Goal: Information Seeking & Learning: Check status

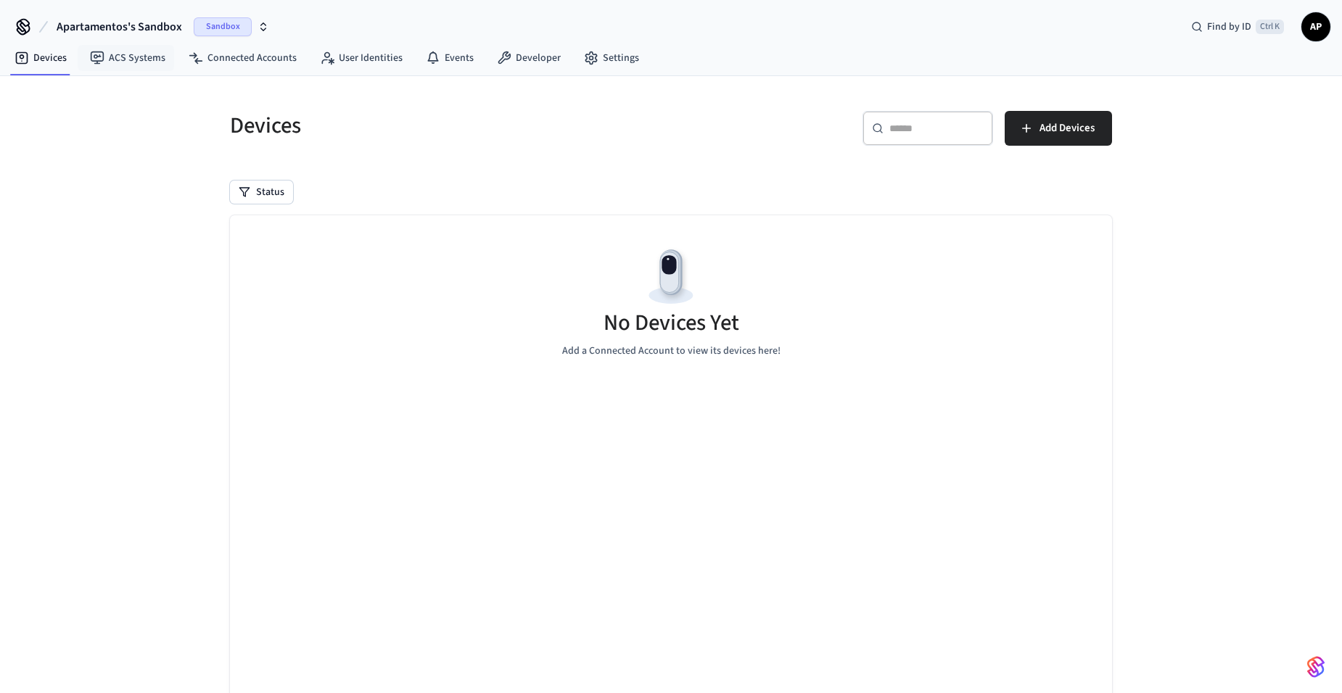
drag, startPoint x: 146, startPoint y: 31, endPoint x: 146, endPoint y: 39, distance: 8.0
click at [146, 32] on span "Apartamentos's Sandbox" at bounding box center [119, 26] width 125 height 17
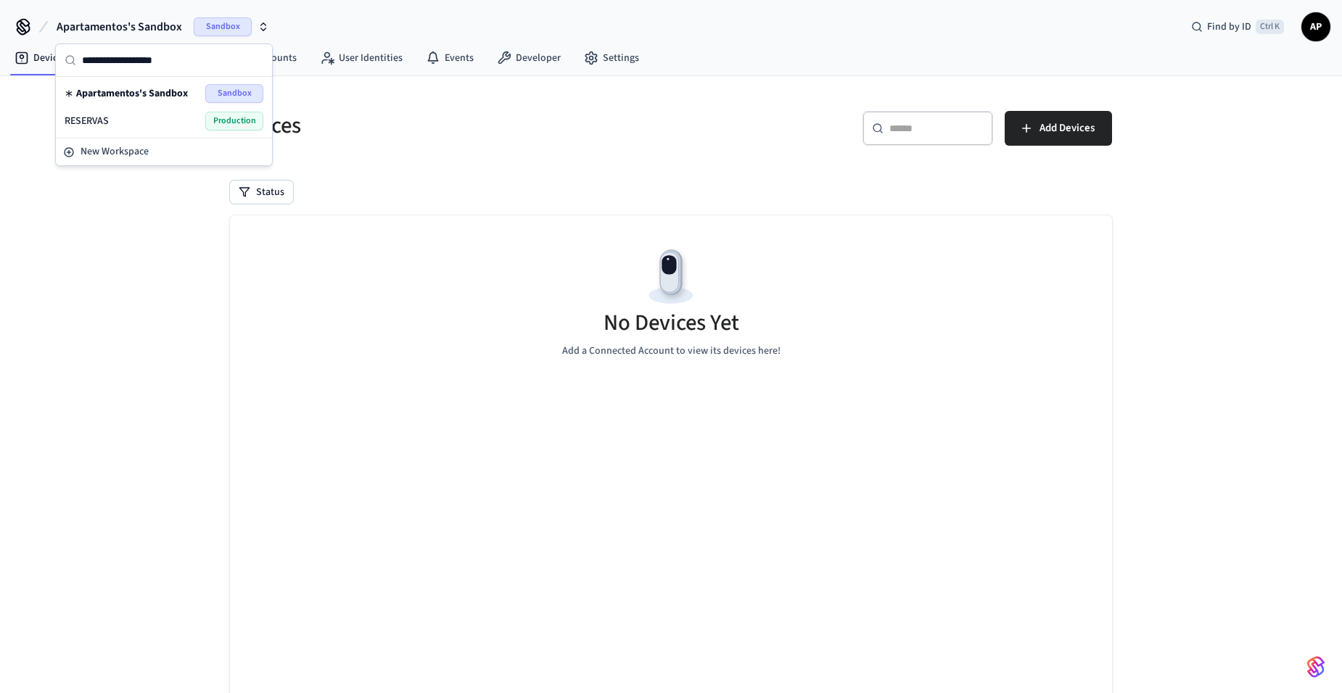
click at [139, 125] on div "RESERVAS Production" at bounding box center [164, 121] width 199 height 19
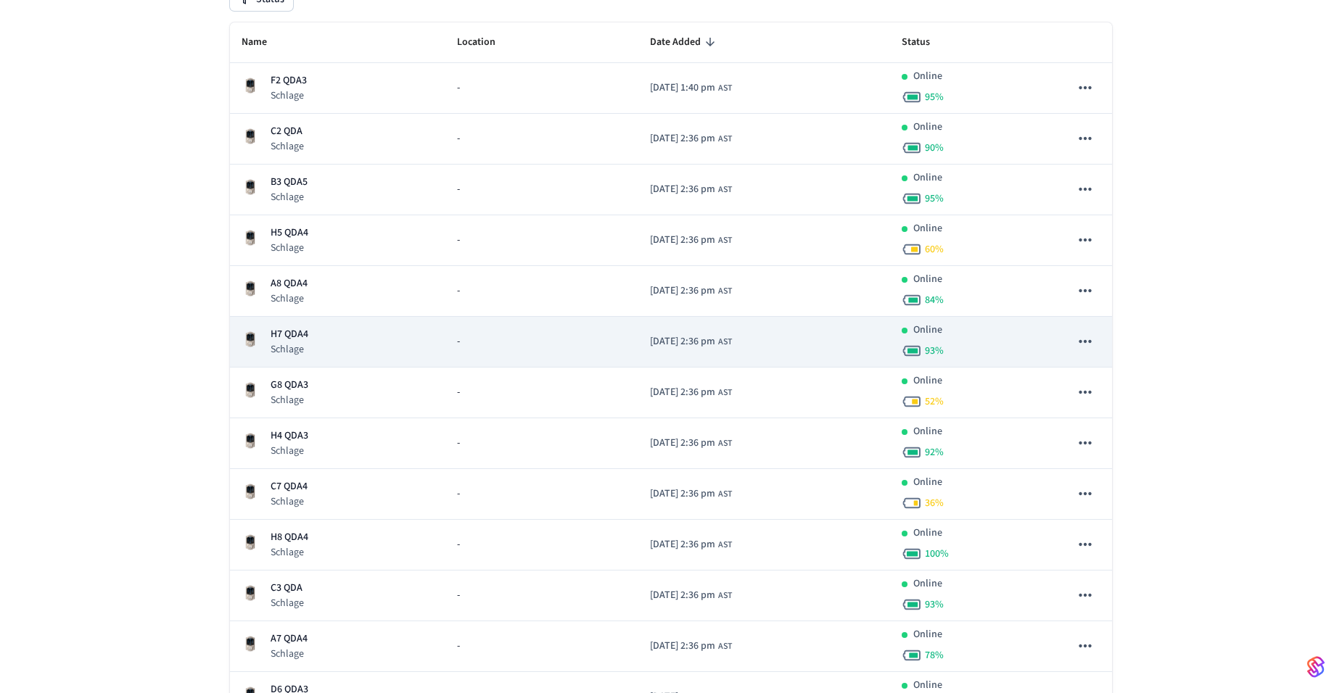
scroll to position [218, 0]
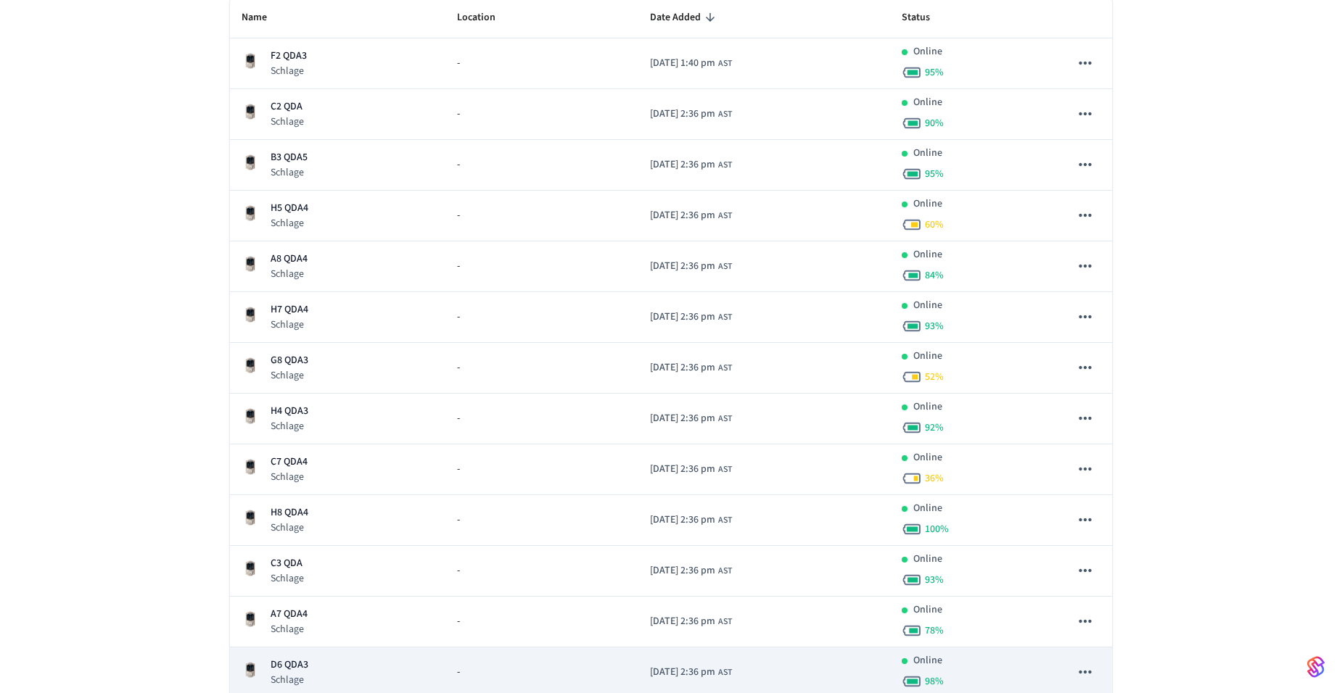
click at [271, 654] on td "D6 QDA3 Schlage" at bounding box center [337, 673] width 215 height 51
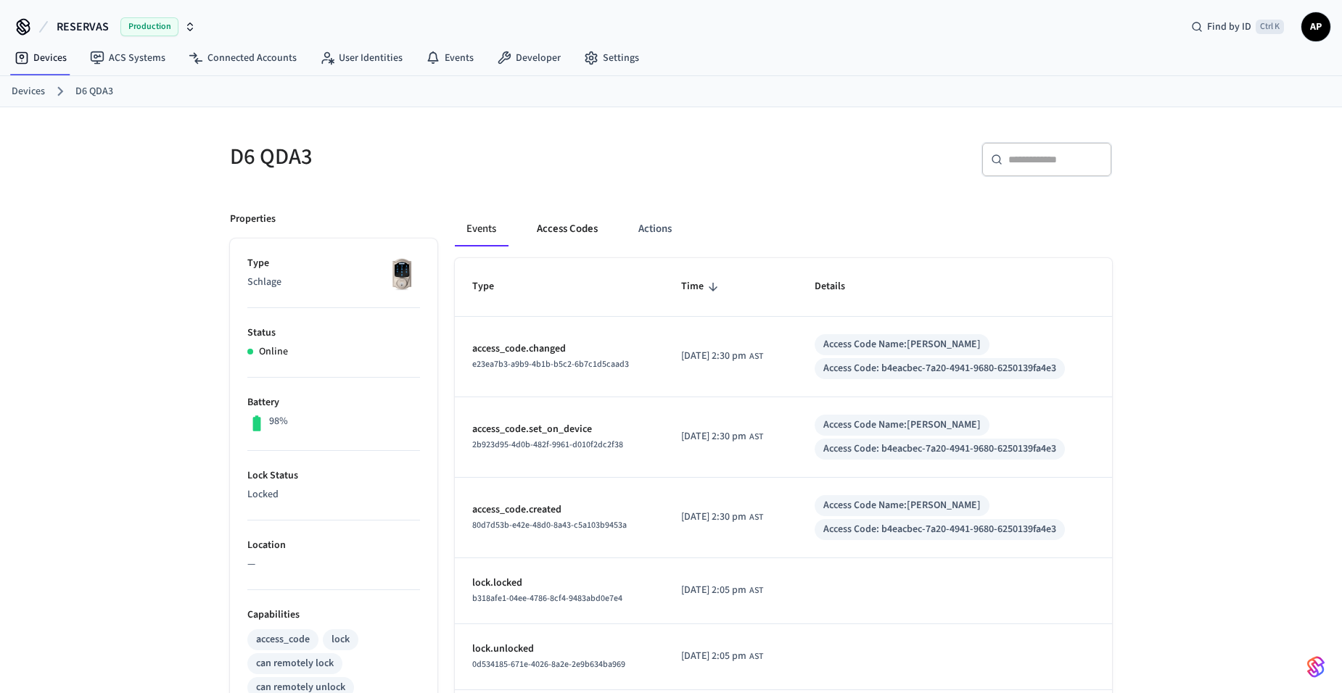
click at [563, 244] on button "Access Codes" at bounding box center [567, 229] width 84 height 35
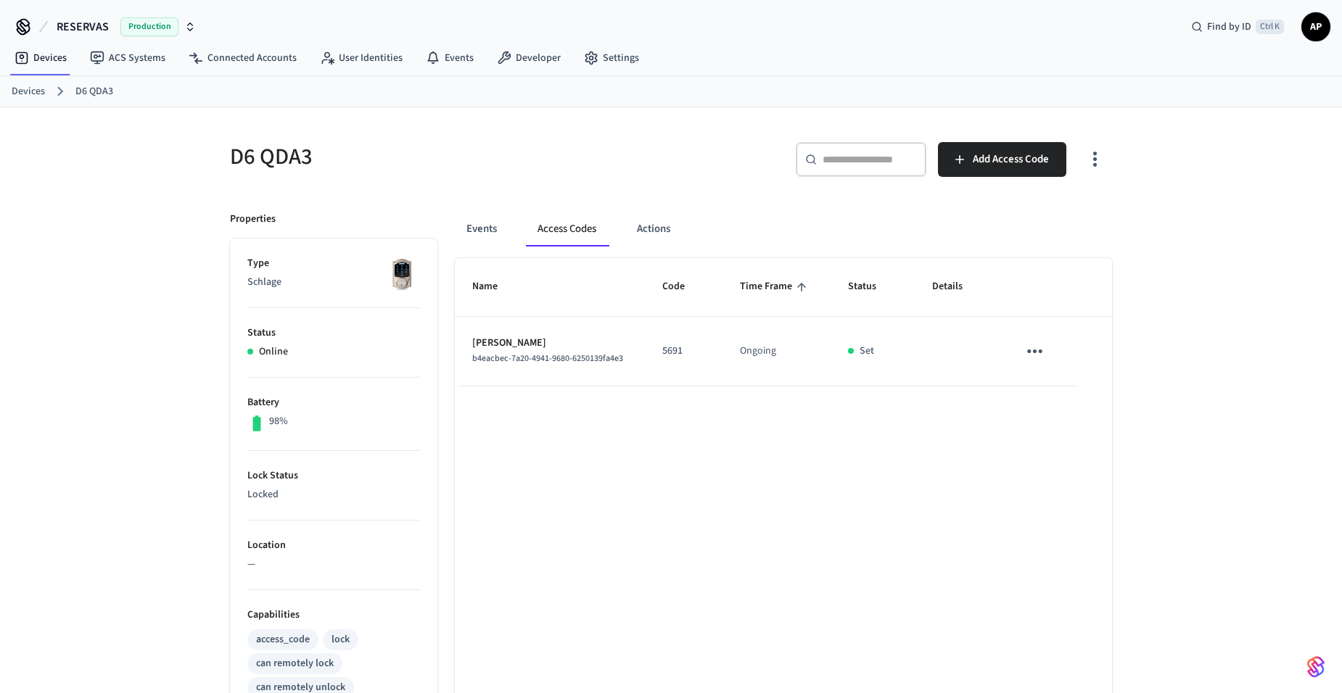
click at [38, 93] on link "Devices" at bounding box center [28, 91] width 33 height 15
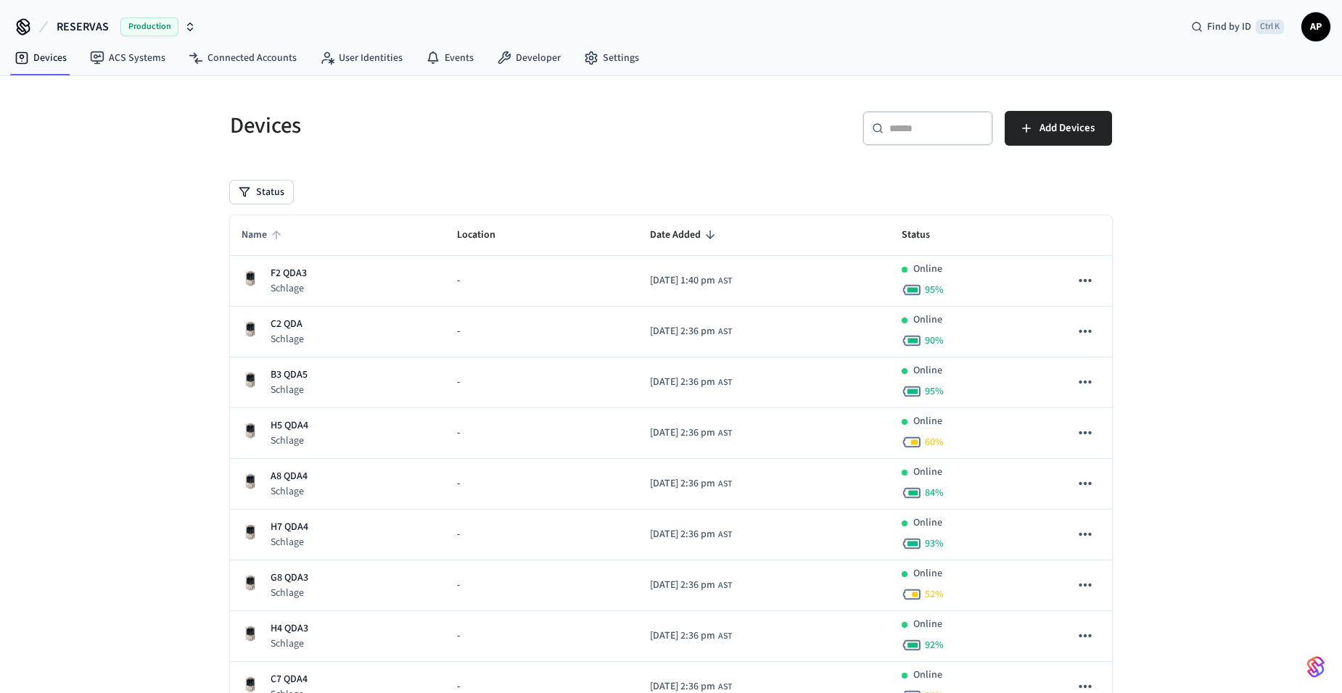
click at [274, 228] on span "Name" at bounding box center [264, 235] width 44 height 22
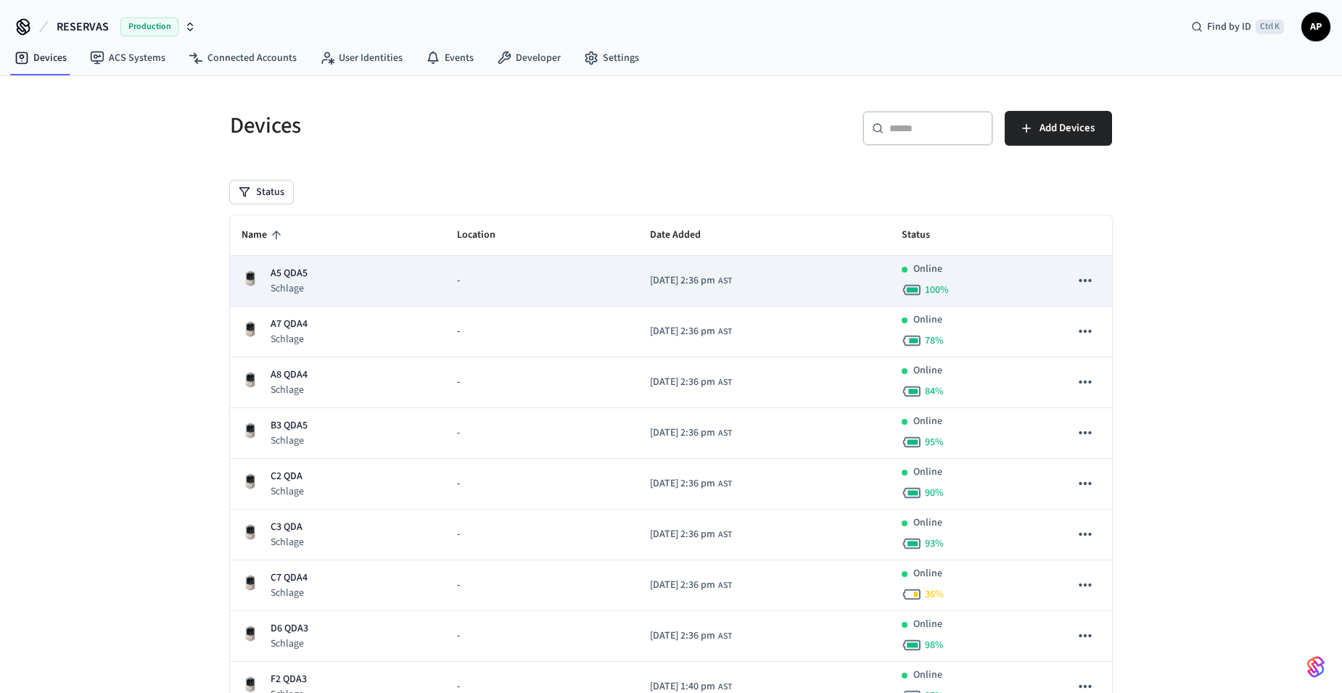
click at [282, 283] on p "Schlage" at bounding box center [289, 288] width 37 height 15
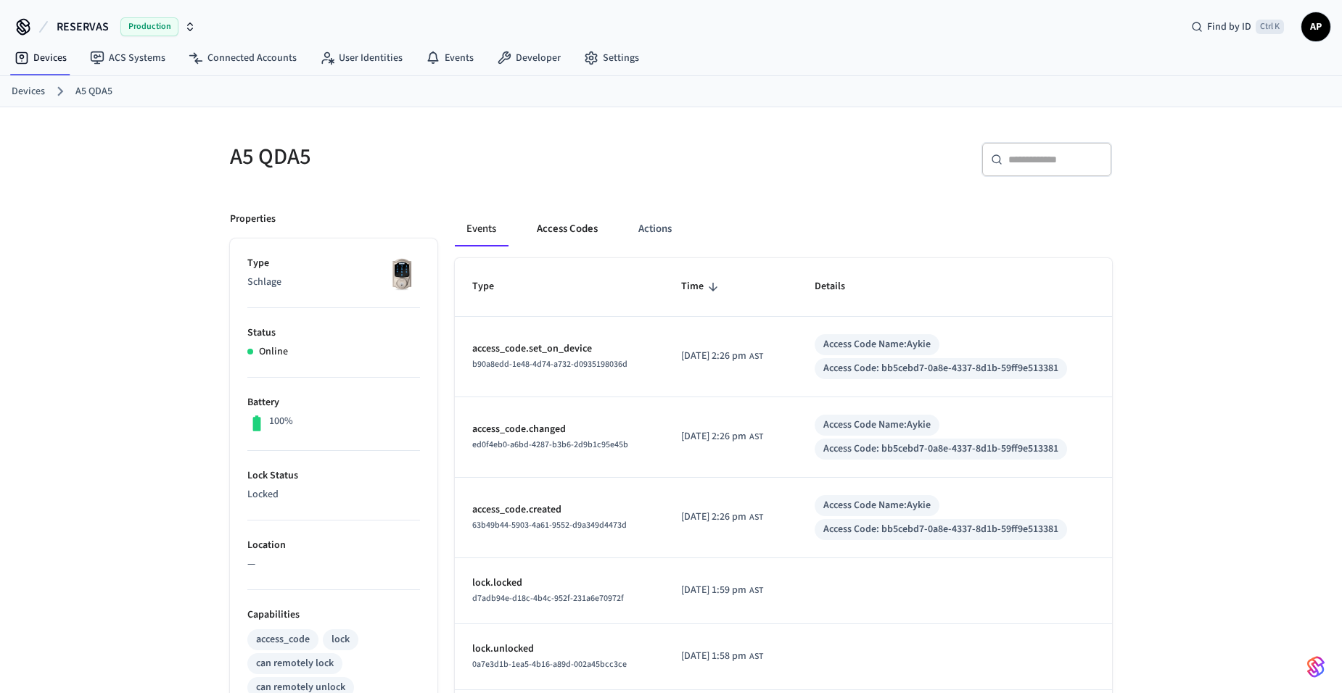
click at [577, 228] on button "Access Codes" at bounding box center [567, 229] width 84 height 35
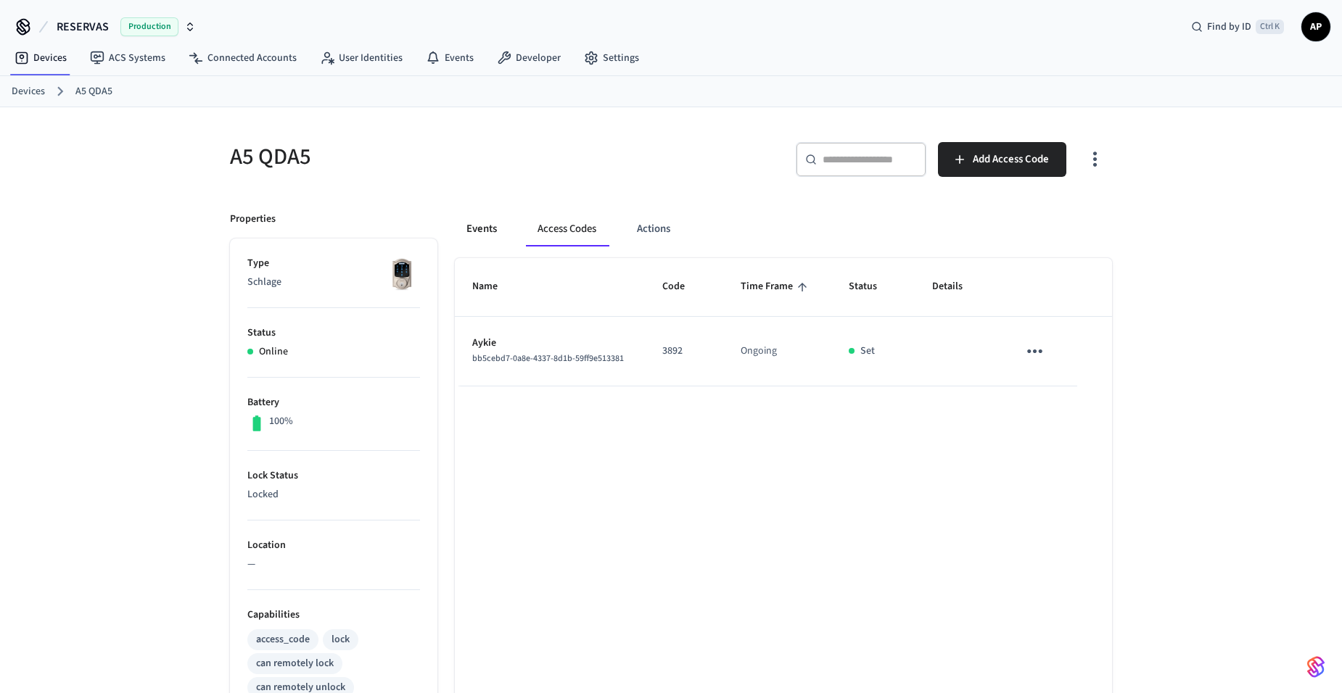
click at [494, 233] on button "Events" at bounding box center [482, 229] width 54 height 35
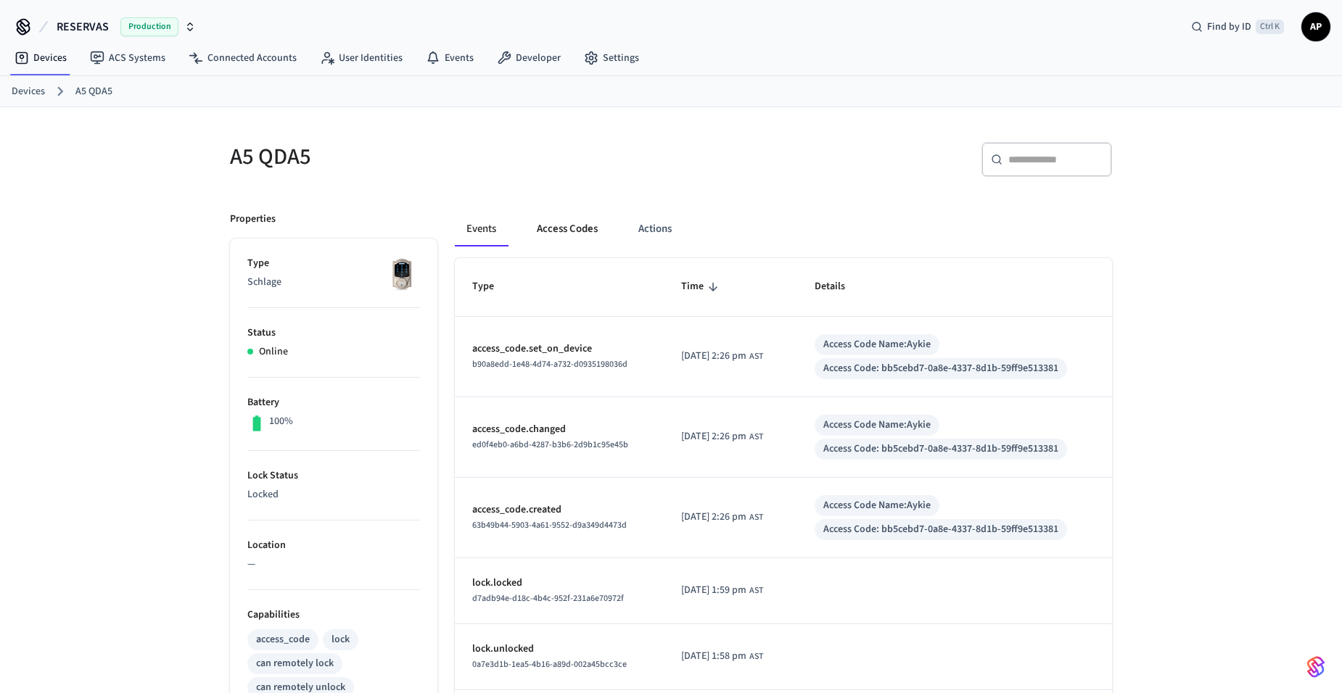
click at [554, 228] on button "Access Codes" at bounding box center [567, 229] width 84 height 35
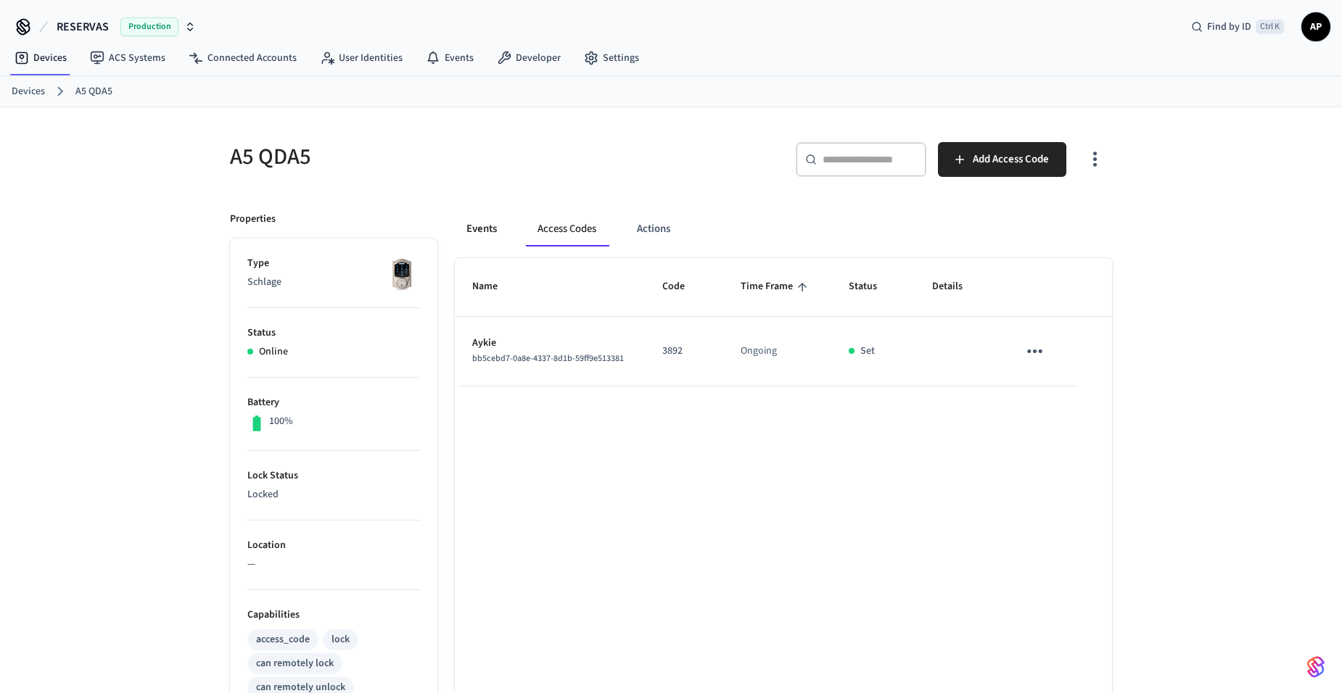
click at [469, 228] on button "Events" at bounding box center [482, 229] width 54 height 35
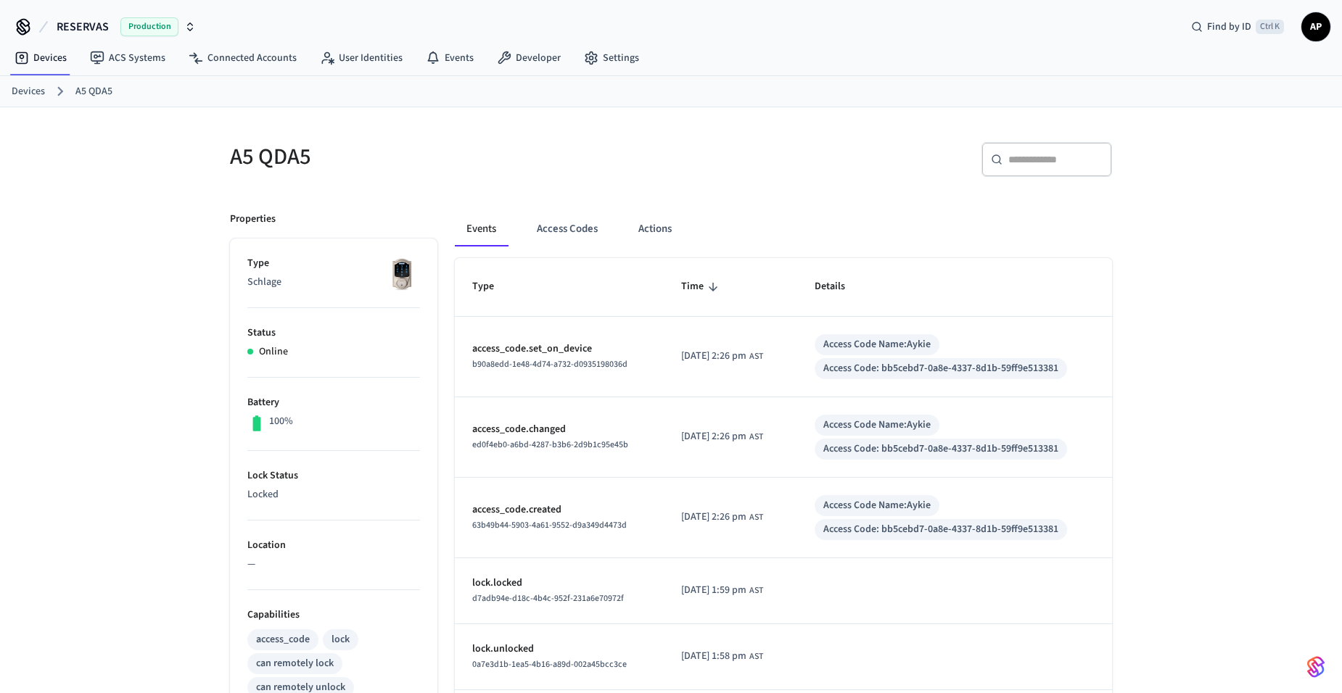
click at [42, 83] on ol "Devices A5 QDA5" at bounding box center [677, 91] width 1330 height 19
click at [34, 88] on link "Devices" at bounding box center [28, 91] width 33 height 15
